Goal: Task Accomplishment & Management: Manage account settings

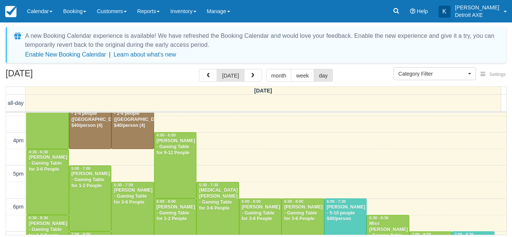
scroll to position [179, 0]
click at [440, 81] on form "Settings Show Events Show Booking Details Help iCal Category Filter Detroit Axe…" at bounding box center [451, 74] width 117 height 14
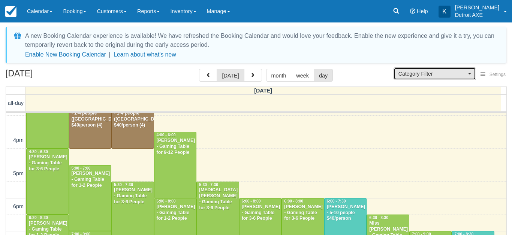
click at [434, 74] on span "Category Filter" at bounding box center [432, 73] width 68 height 7
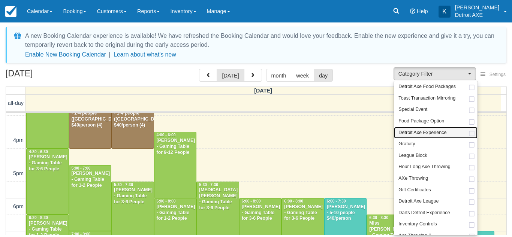
click at [429, 130] on span "Detroit Axe Experience" at bounding box center [422, 133] width 48 height 7
select select "14"
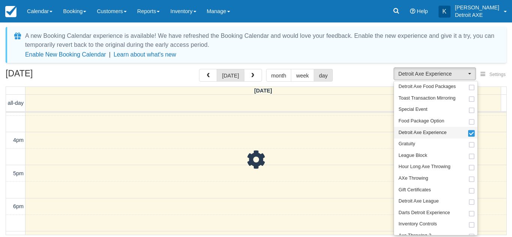
scroll to position [21, 0]
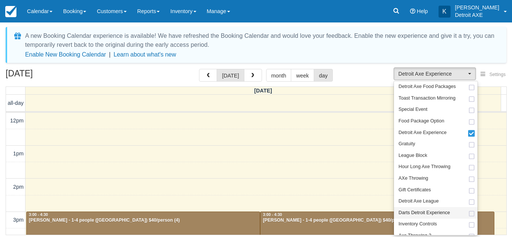
scroll to position [179, 0]
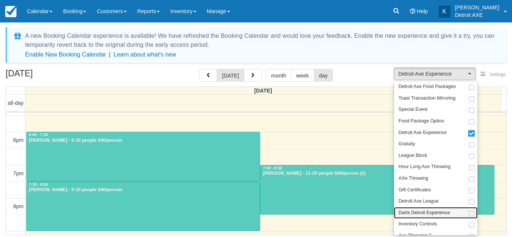
click at [426, 211] on span "Darts Detroit Experience" at bounding box center [423, 213] width 51 height 7
click at [364, 75] on div "August 30, 2025 today month week day" at bounding box center [256, 77] width 501 height 16
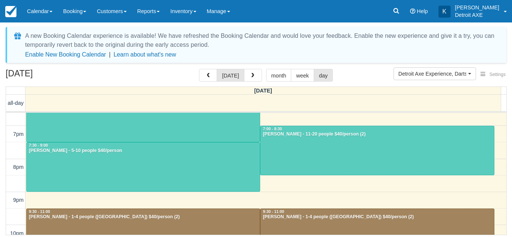
scroll to position [219, 0]
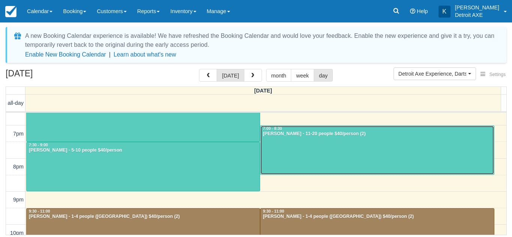
click at [292, 138] on div at bounding box center [376, 150] width 233 height 49
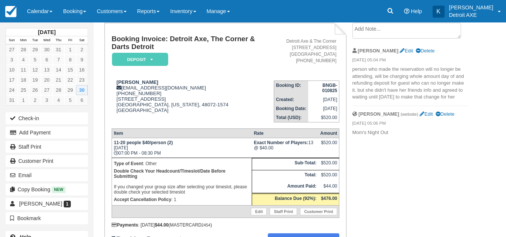
scroll to position [39, 0]
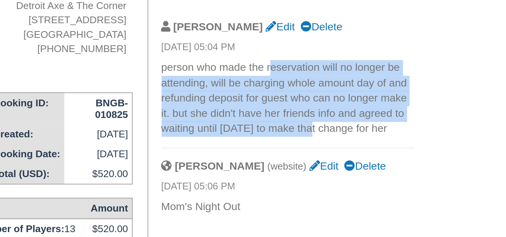
drag, startPoint x: 402, startPoint y: 77, endPoint x: 420, endPoint y: 106, distance: 34.2
click at [420, 106] on p "person who made the reservation will no longer be attending, will be charging w…" at bounding box center [410, 90] width 115 height 35
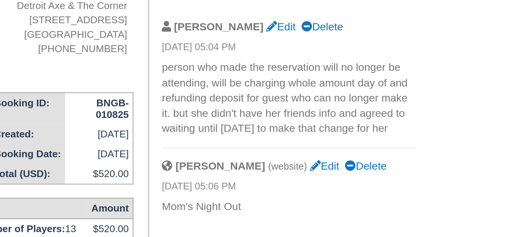
drag, startPoint x: 461, startPoint y: 109, endPoint x: 445, endPoint y: 107, distance: 15.5
click at [445, 107] on li "Kristyn Edit Delete 08/26/25 05:04 PM person who made the reservation will no l…" at bounding box center [410, 81] width 115 height 63
click at [445, 107] on p "person who made the reservation will no longer be attending, will be charging w…" at bounding box center [410, 90] width 115 height 35
click at [444, 106] on p "person who made the reservation will no longer be attending, will be charging w…" at bounding box center [410, 90] width 115 height 35
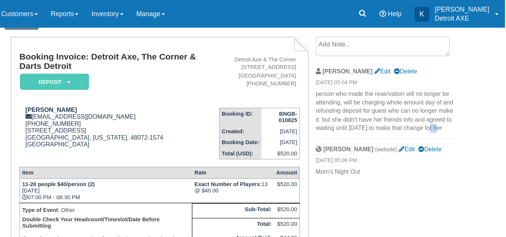
scroll to position [28, 0]
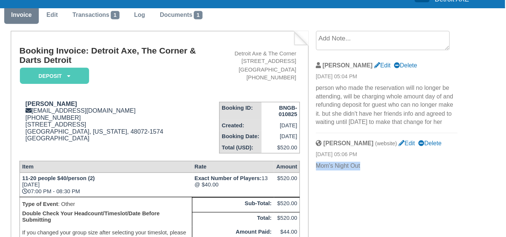
drag, startPoint x: 391, startPoint y: 150, endPoint x: 352, endPoint y: 153, distance: 38.3
click at [353, 153] on p "Mom's Night Out" at bounding box center [410, 150] width 115 height 7
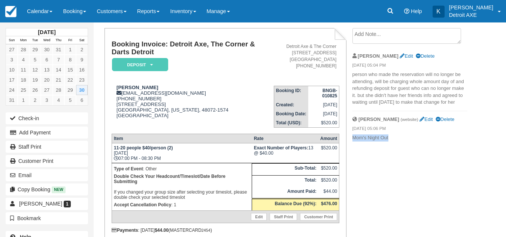
scroll to position [40, 0]
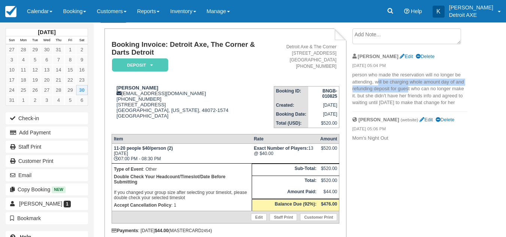
drag, startPoint x: 378, startPoint y: 82, endPoint x: 408, endPoint y: 86, distance: 30.3
click at [408, 86] on p "person who made the reservation will no longer be attending, will be charging w…" at bounding box center [410, 89] width 115 height 35
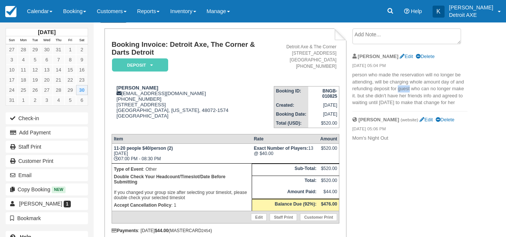
click at [409, 88] on p "person who made the reservation will no longer be attending, will be charging w…" at bounding box center [410, 89] width 115 height 35
drag, startPoint x: 409, startPoint y: 88, endPoint x: 423, endPoint y: 96, distance: 16.6
click at [423, 96] on p "person who made the reservation will no longer be attending, will be charging w…" at bounding box center [410, 89] width 115 height 35
drag, startPoint x: 424, startPoint y: 100, endPoint x: 389, endPoint y: 98, distance: 34.6
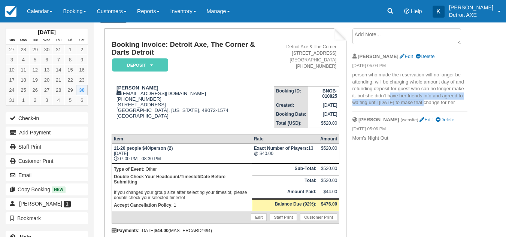
click at [389, 98] on p "person who made the reservation will no longer be attending, will be charging w…" at bounding box center [410, 89] width 115 height 35
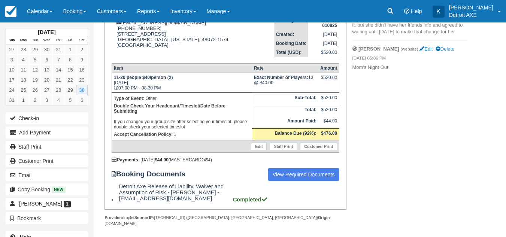
scroll to position [0, 0]
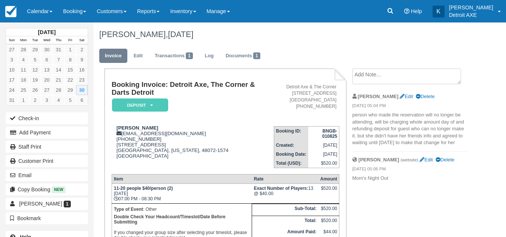
click at [376, 76] on textarea at bounding box center [407, 77] width 109 height 16
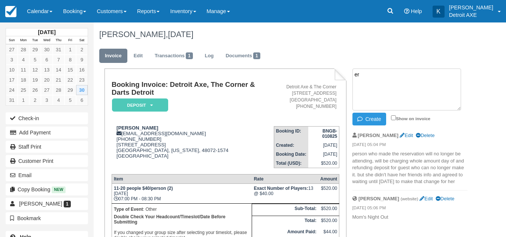
type textarea "e"
type textarea "v"
drag, startPoint x: 331, startPoint y: 60, endPoint x: 289, endPoint y: 50, distance: 42.4
click at [289, 50] on ul "Invoice Edit Transactions 1 Log Documents 1" at bounding box center [283, 57] width 368 height 22
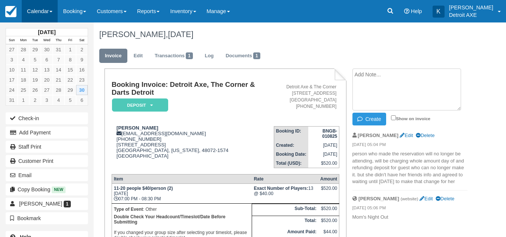
click at [37, 15] on link "Calendar" at bounding box center [40, 11] width 36 height 22
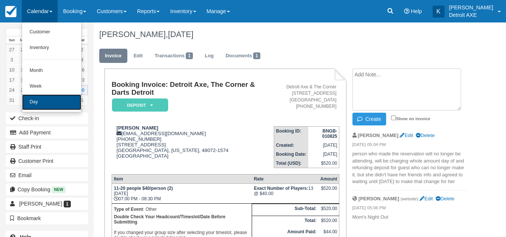
click at [42, 100] on link "Day" at bounding box center [51, 102] width 59 height 16
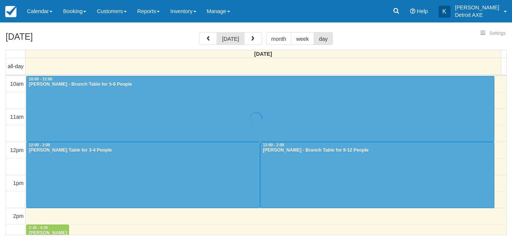
select select
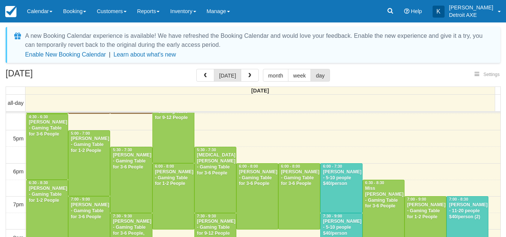
select select
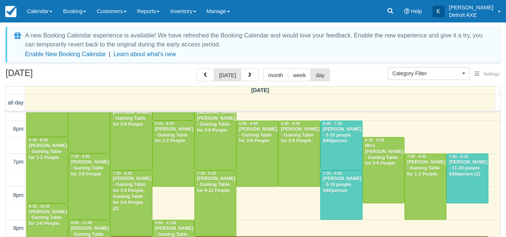
scroll to position [260, 0]
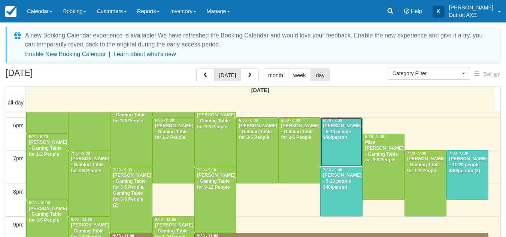
click at [344, 146] on div at bounding box center [341, 142] width 41 height 49
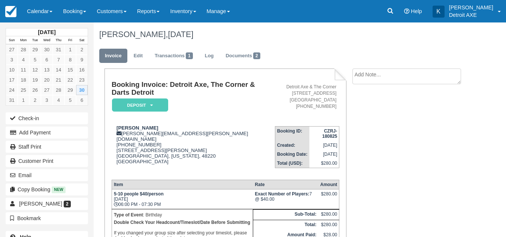
click at [341, 59] on ul "Invoice Edit Transactions 1 Log Documents 2" at bounding box center [283, 57] width 368 height 22
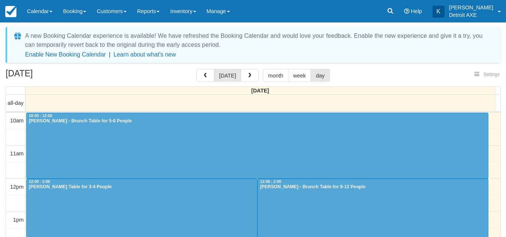
select select
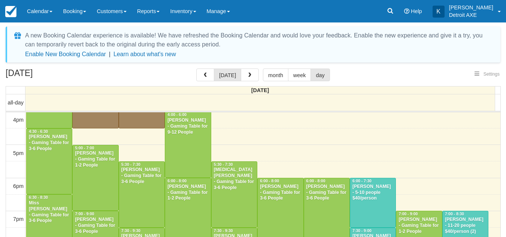
select select
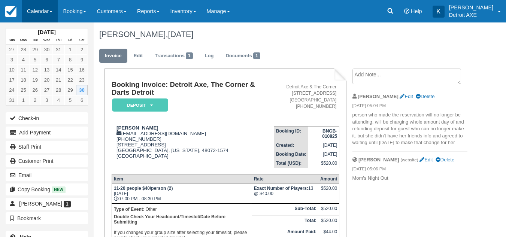
click at [46, 13] on link "Calendar" at bounding box center [40, 11] width 36 height 22
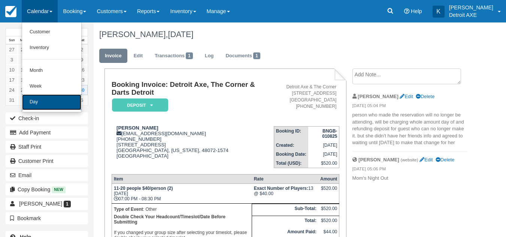
click at [39, 102] on link "Day" at bounding box center [51, 102] width 59 height 16
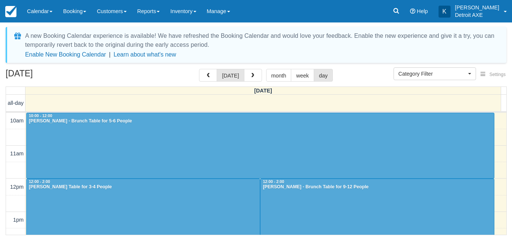
select select
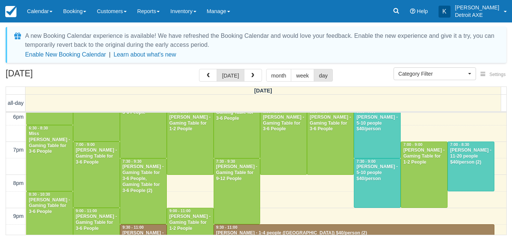
scroll to position [269, 0]
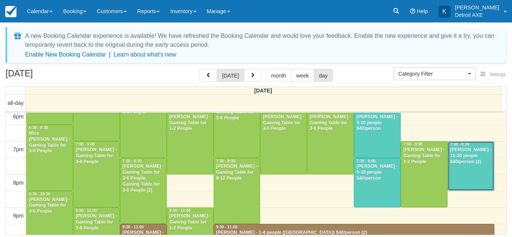
click at [464, 169] on div at bounding box center [471, 166] width 46 height 49
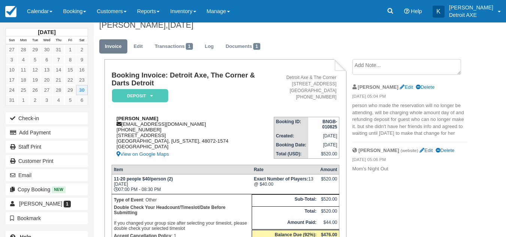
scroll to position [9, 0]
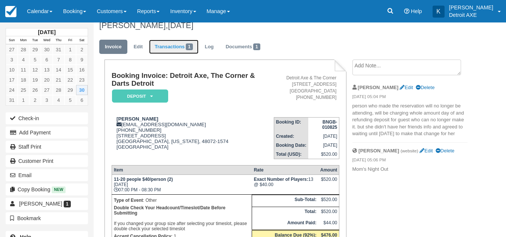
click at [188, 52] on link "Transactions 1" at bounding box center [173, 47] width 49 height 15
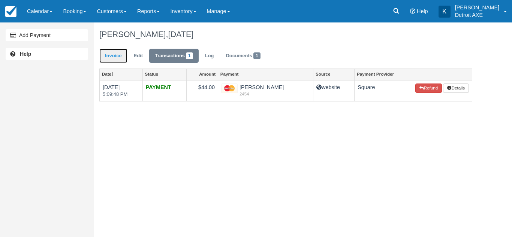
click at [126, 53] on link "Invoice" at bounding box center [113, 56] width 28 height 15
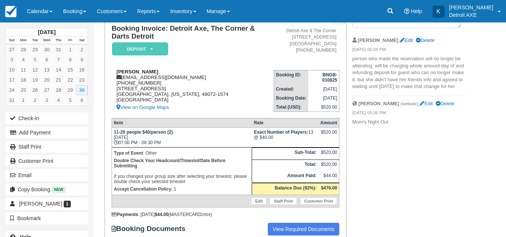
scroll to position [57, 0]
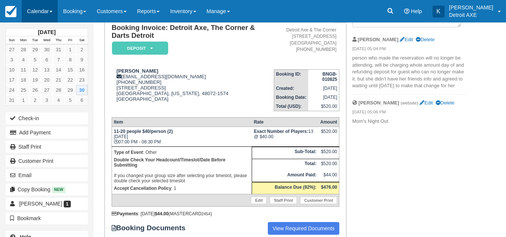
click at [30, 15] on link "Calendar" at bounding box center [40, 11] width 36 height 22
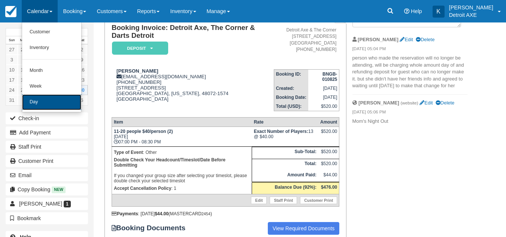
click at [56, 102] on link "Day" at bounding box center [51, 102] width 59 height 16
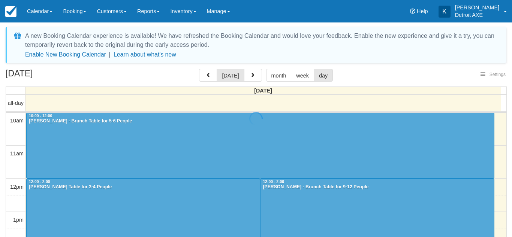
select select
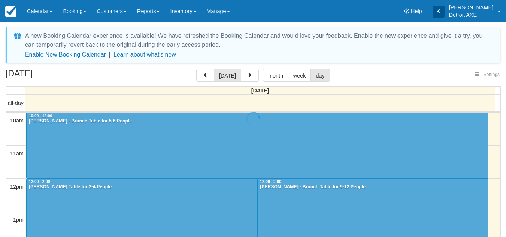
scroll to position [218, 0]
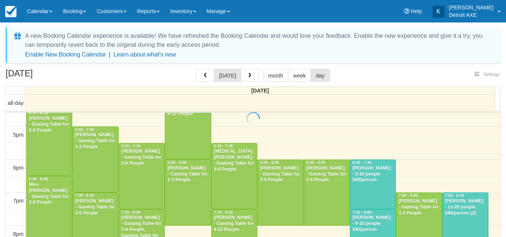
select select
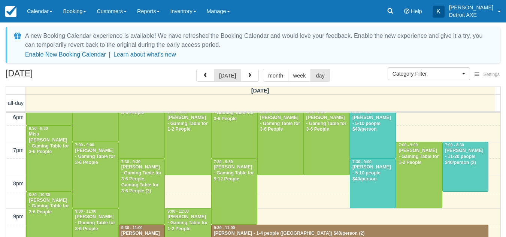
scroll to position [269, 0]
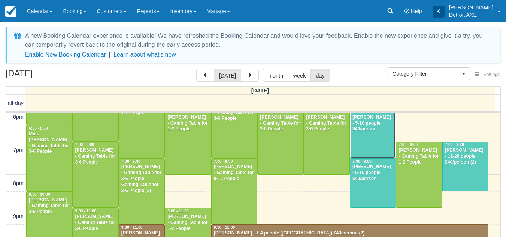
click at [373, 133] on div at bounding box center [372, 133] width 45 height 49
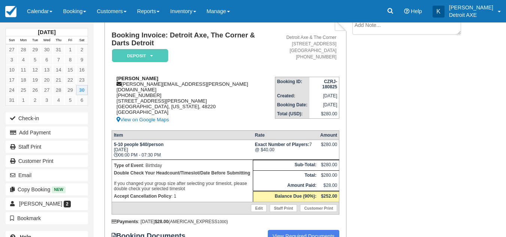
scroll to position [50, 0]
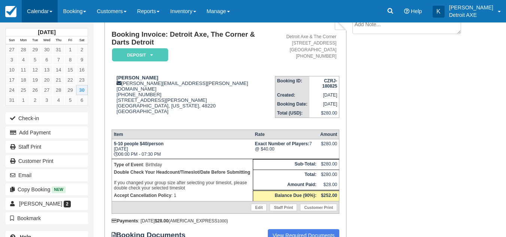
click at [55, 15] on link "Calendar" at bounding box center [40, 11] width 36 height 22
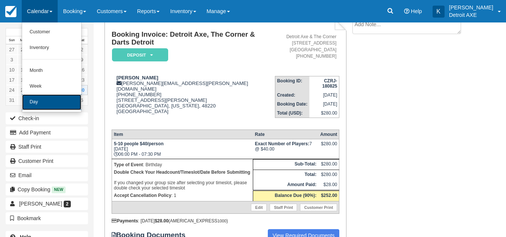
click at [28, 97] on link "Day" at bounding box center [51, 102] width 59 height 16
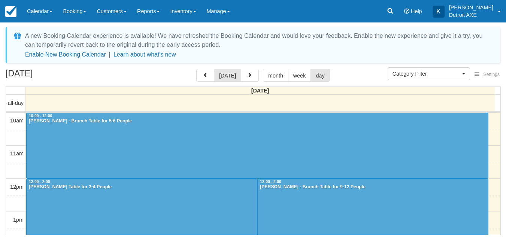
select select
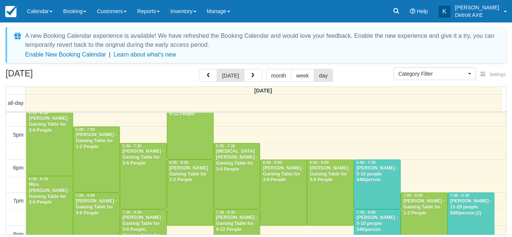
scroll to position [243, 0]
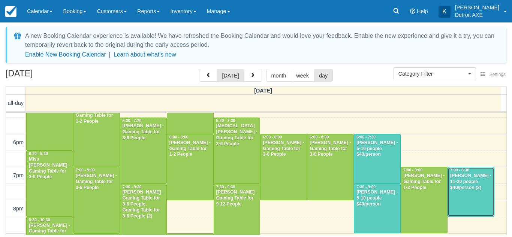
click at [468, 190] on div "[PERSON_NAME] - 11-20 people $40/person (2)" at bounding box center [471, 182] width 42 height 18
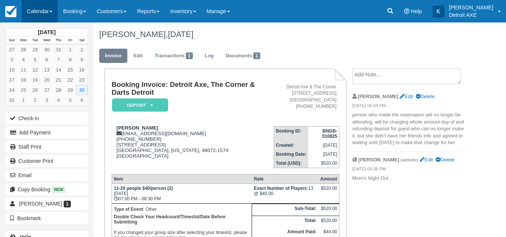
click at [56, 12] on link "Calendar" at bounding box center [40, 11] width 36 height 22
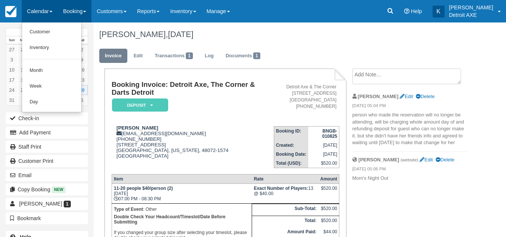
drag, startPoint x: 56, startPoint y: 12, endPoint x: 69, endPoint y: 12, distance: 12.8
click at [69, 12] on ul "Menu Calendar Customer Inventory Month Week Day Booking Daily Manifest Daily Li…" at bounding box center [117, 11] width 235 height 22
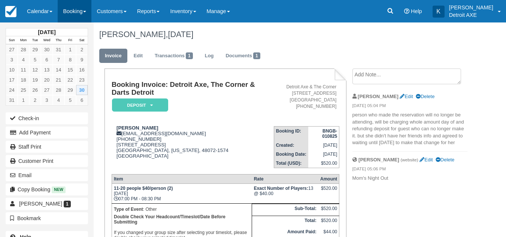
click at [69, 12] on link "Booking" at bounding box center [75, 11] width 34 height 22
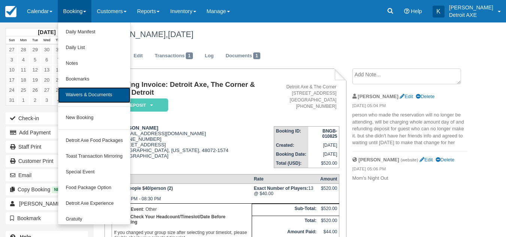
click at [86, 99] on link "Waivers & Documents" at bounding box center [94, 95] width 72 height 16
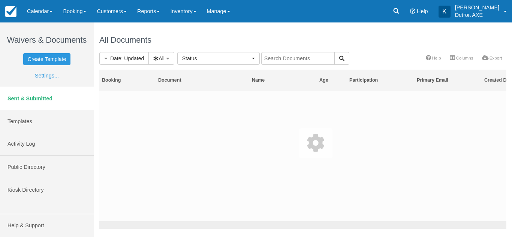
select select
click at [286, 57] on div at bounding box center [303, 140] width 418 height 177
click at [289, 58] on div at bounding box center [303, 140] width 418 height 177
click at [291, 59] on div at bounding box center [303, 140] width 418 height 177
click at [286, 59] on div at bounding box center [303, 140] width 418 height 177
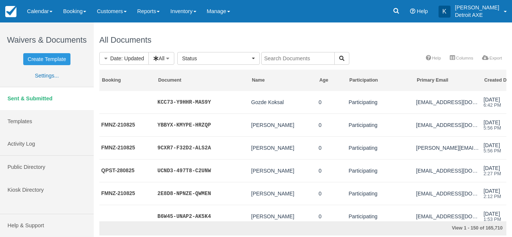
click at [278, 59] on input "text" at bounding box center [297, 58] width 73 height 13
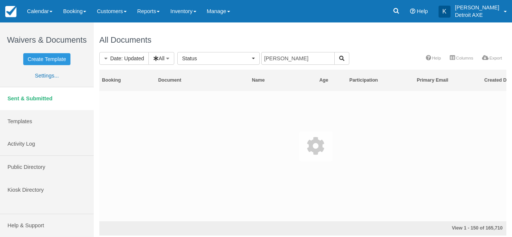
click at [278, 59] on div at bounding box center [303, 144] width 418 height 184
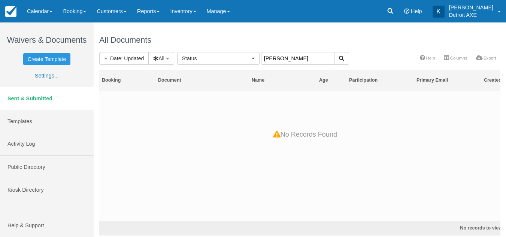
click at [299, 62] on input "[PERSON_NAME]" at bounding box center [297, 58] width 73 height 13
type input "[PERSON_NAME]"
click at [289, 60] on input "[PERSON_NAME]" at bounding box center [297, 58] width 73 height 13
click at [51, 7] on link "Calendar" at bounding box center [40, 11] width 36 height 22
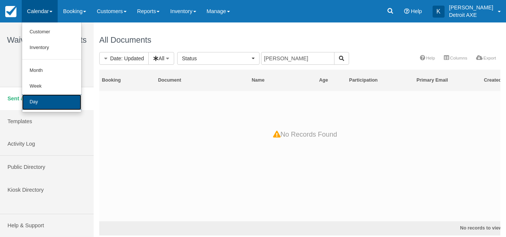
click at [55, 100] on link "Day" at bounding box center [51, 102] width 59 height 16
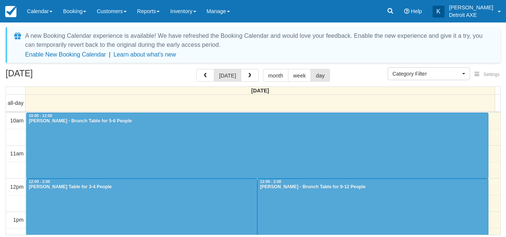
select select
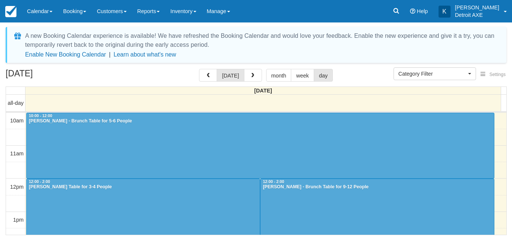
scroll to position [218, 0]
